Goal: Task Accomplishment & Management: Manage account settings

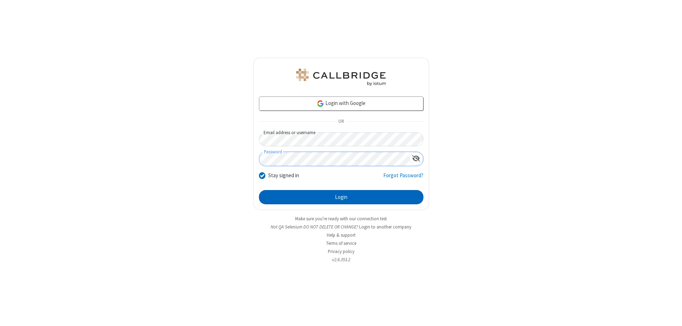
click at [341, 197] on button "Login" at bounding box center [341, 197] width 165 height 14
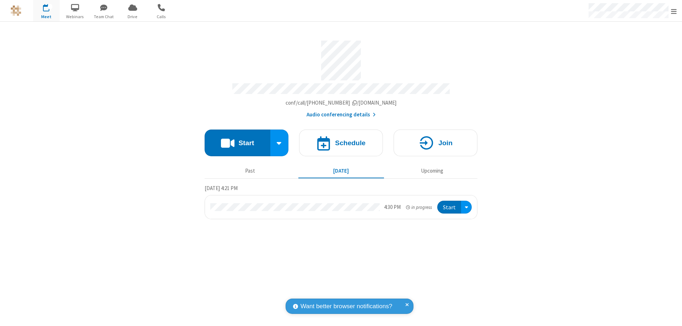
click at [674, 11] on span "Open menu" at bounding box center [674, 11] width 6 height 7
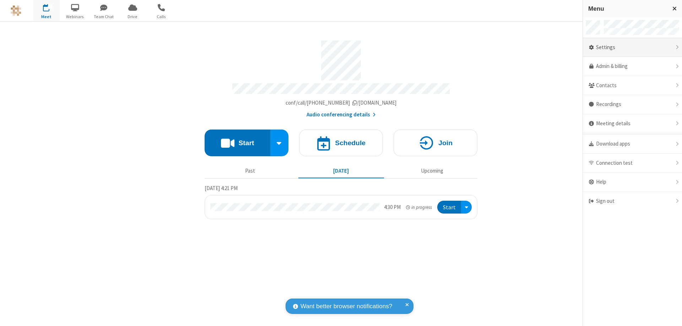
click at [633, 47] on div "Settings" at bounding box center [632, 47] width 99 height 19
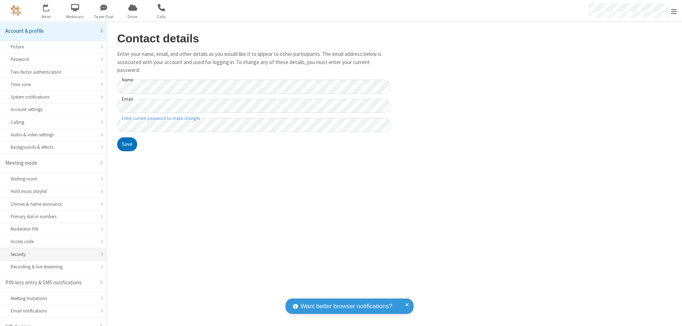
click at [50, 251] on div "Security" at bounding box center [53, 254] width 85 height 7
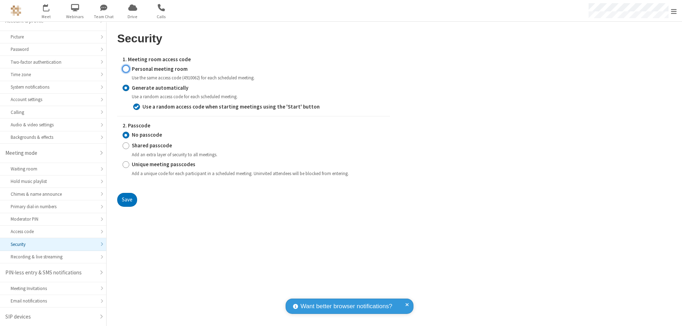
click at [126, 69] on input "Personal meeting room" at bounding box center [126, 68] width 7 height 7
radio input "true"
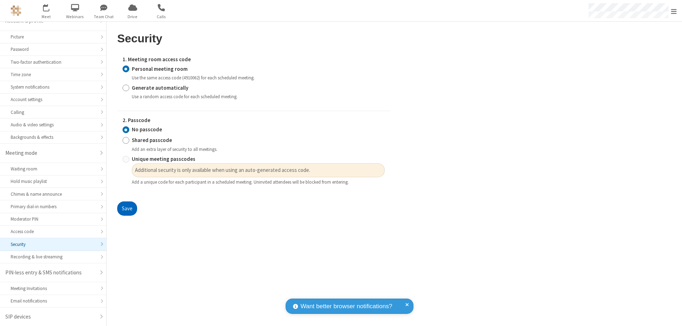
click at [127, 208] on button "Save" at bounding box center [127, 208] width 20 height 14
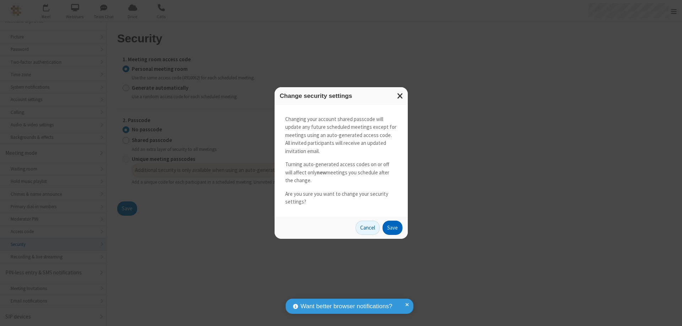
click at [392, 227] on button "Save" at bounding box center [393, 227] width 20 height 14
